Goal: Task Accomplishment & Management: Use online tool/utility

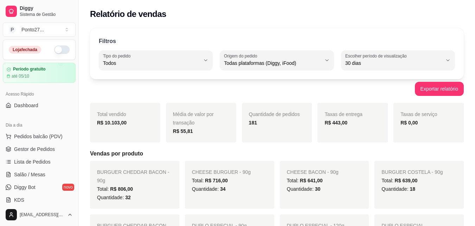
select select "ALL"
select select "30"
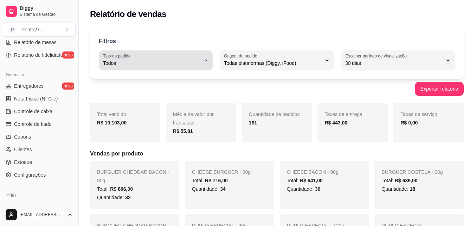
click at [204, 59] on icon "button" at bounding box center [206, 60] width 6 height 6
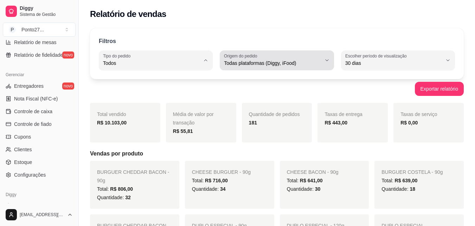
click at [332, 64] on button "Origem do pedido Todas plataformas (Diggy, iFood)" at bounding box center [277, 60] width 114 height 20
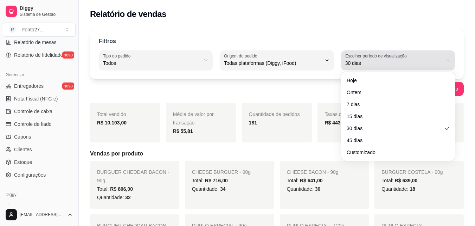
click at [449, 61] on icon "button" at bounding box center [448, 60] width 6 height 6
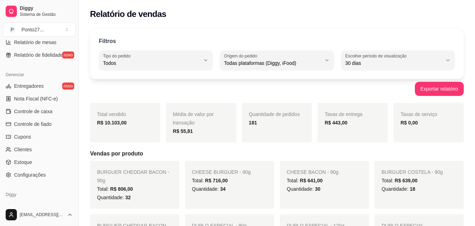
click at [315, 167] on div "CHEESE BACON - 90g Total: R$ 641,00 Quantidade: 30" at bounding box center [324, 184] width 89 height 48
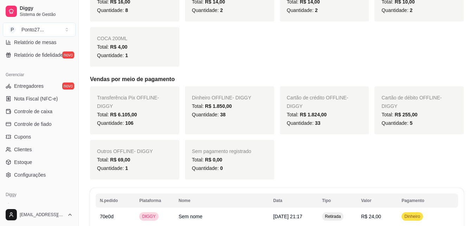
scroll to position [793, 0]
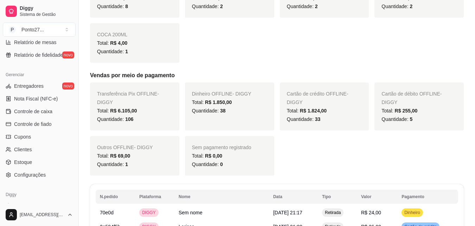
click at [303, 141] on div "Transferência Pix OFFLINE - DIGGY Total: R$ 6.105,00 Quantidade: 106 Dinheiro O…" at bounding box center [277, 128] width 374 height 93
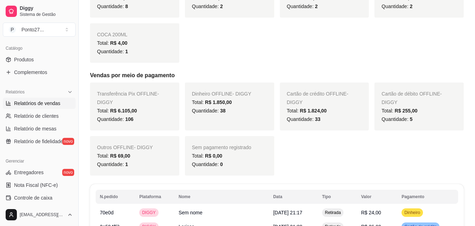
scroll to position [159, 0]
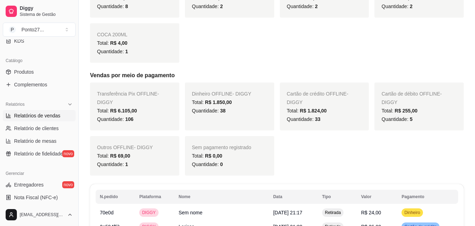
click at [22, 115] on span "Relatórios de vendas" at bounding box center [37, 115] width 46 height 7
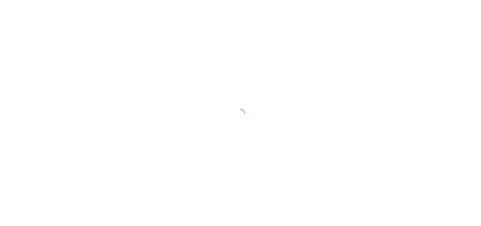
select select "ALL"
select select "0"
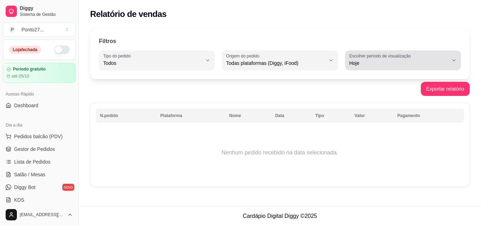
click at [454, 58] on icon "button" at bounding box center [454, 60] width 6 height 6
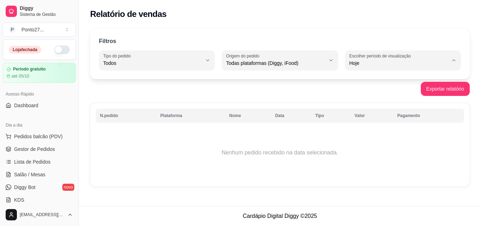
click at [360, 124] on li "30 dias" at bounding box center [403, 125] width 106 height 11
type input "30"
select select "30"
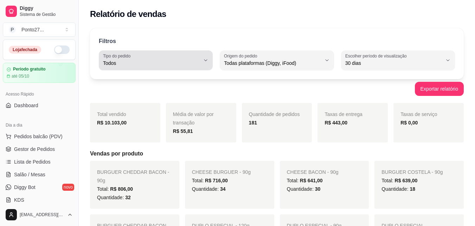
click at [207, 63] on button "Tipo do pedido Todos" at bounding box center [156, 60] width 114 height 20
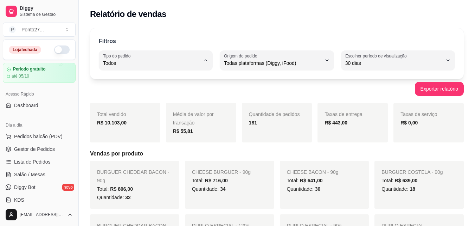
click at [222, 89] on div "Exportar relatório" at bounding box center [277, 89] width 374 height 14
click at [299, 149] on h5 "Vendas por produto" at bounding box center [277, 153] width 374 height 8
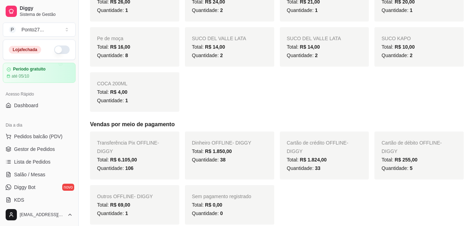
scroll to position [741, 0]
